Goal: Communication & Community: Participate in discussion

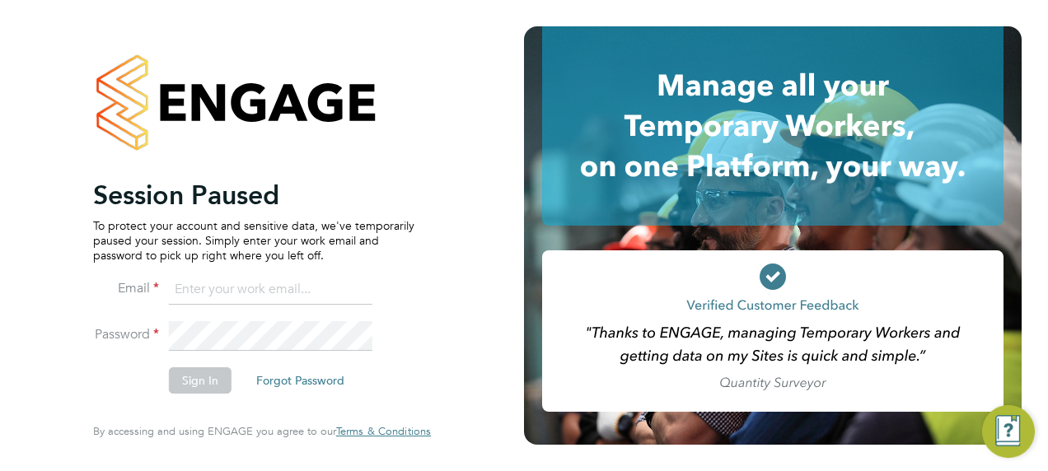
type input "fraz.arshad@ncclondon.ac.uk"
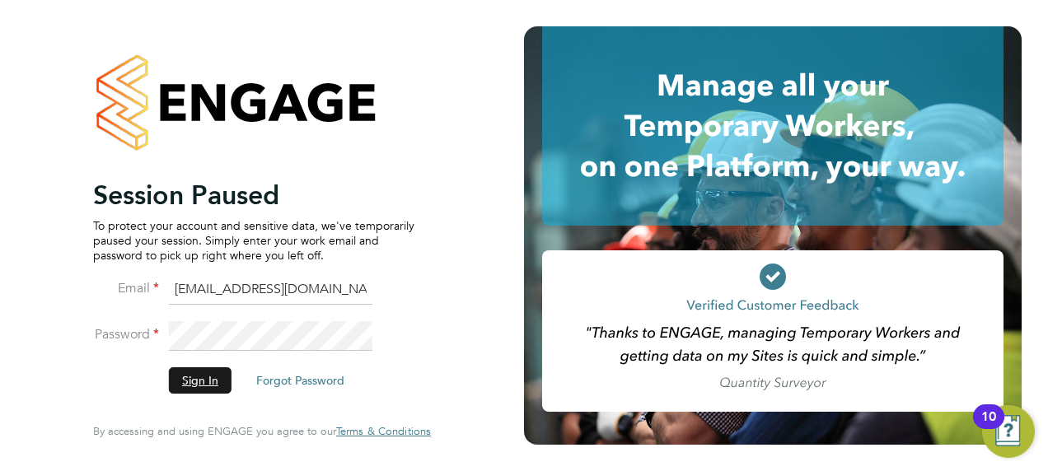
click at [208, 383] on button "Sign In" at bounding box center [200, 380] width 63 height 26
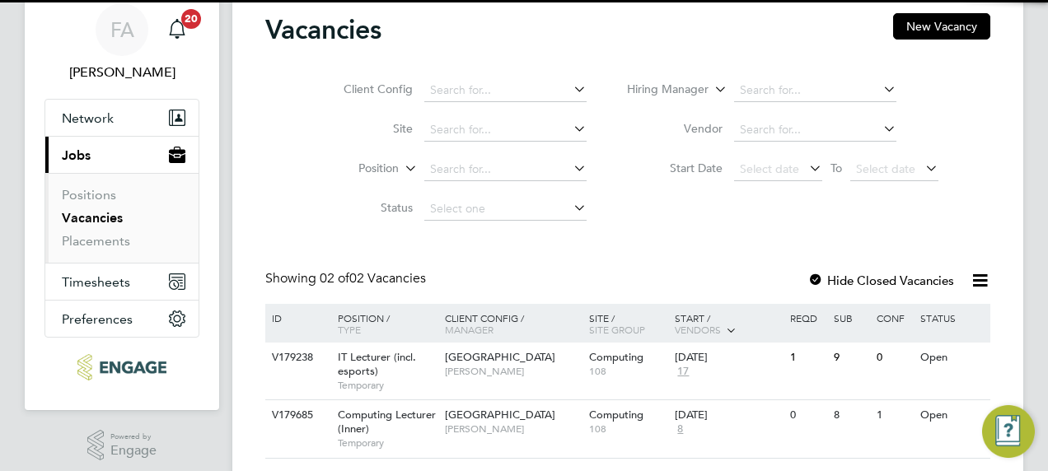
scroll to position [105, 0]
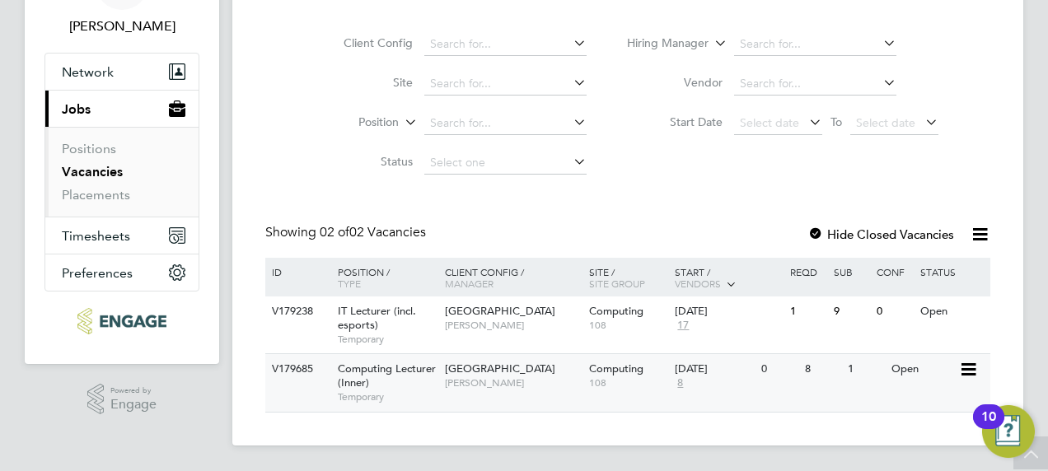
click at [376, 376] on div "Computing Lecturer (Inner) Temporary" at bounding box center [382, 382] width 115 height 57
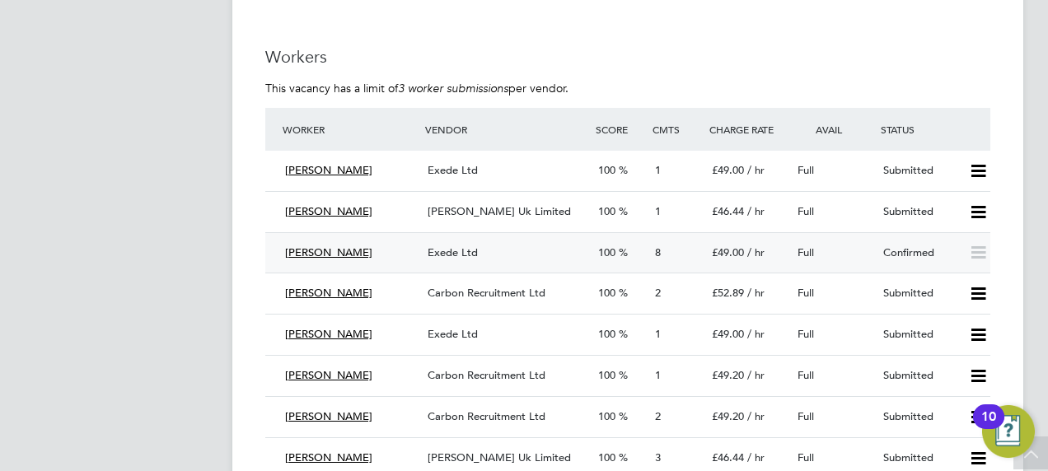
click at [660, 253] on div "8" at bounding box center [676, 253] width 57 height 27
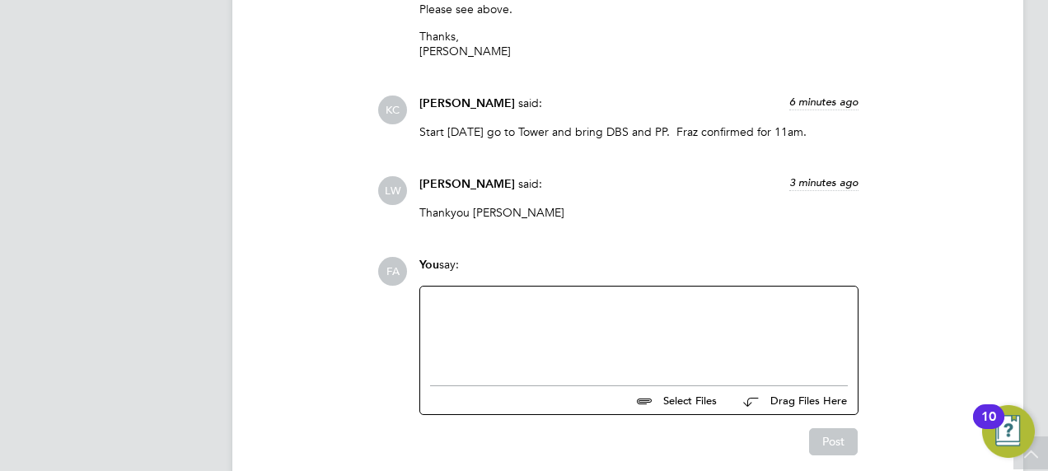
click at [544, 320] on div at bounding box center [639, 331] width 418 height 71
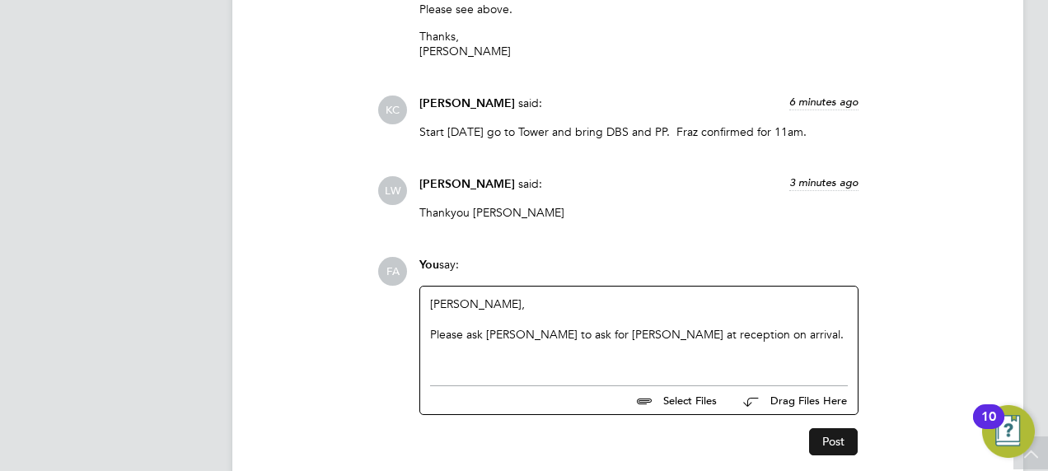
click at [833, 437] on button "Post" at bounding box center [833, 441] width 49 height 26
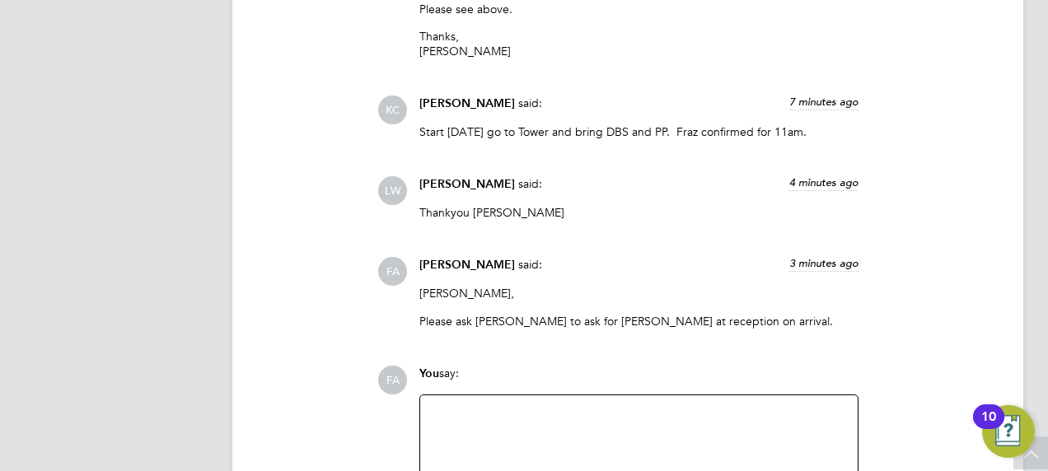
click at [468, 443] on div at bounding box center [639, 440] width 418 height 71
